Goal: Use online tool/utility: Utilize a website feature to perform a specific function

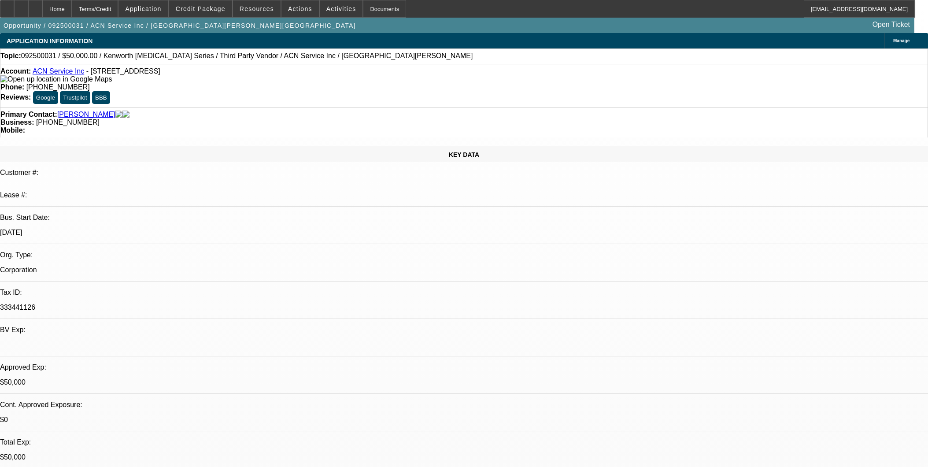
select select "0"
select select "2"
select select "0.1"
select select "4"
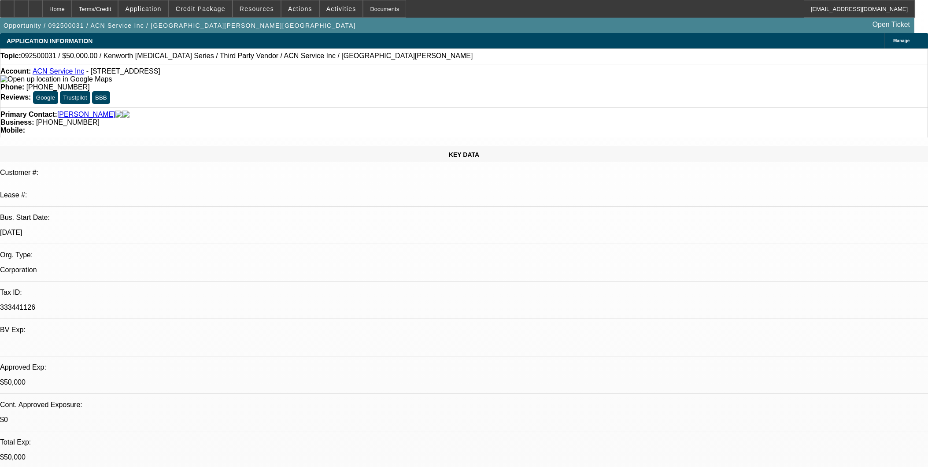
select select "0"
select select "2"
select select "0.1"
select select "4"
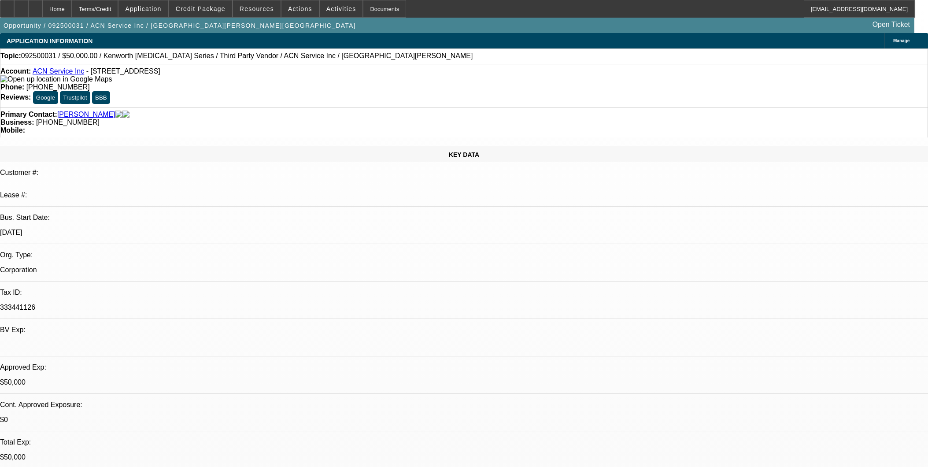
select select "0"
select select "2"
select select "0.1"
select select "4"
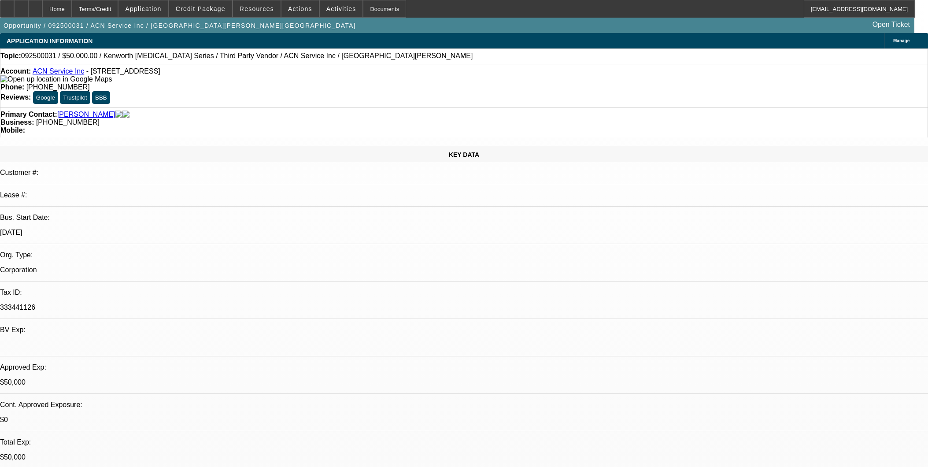
select select "0"
select select "0.1"
select select "4"
